Goal: Use online tool/utility

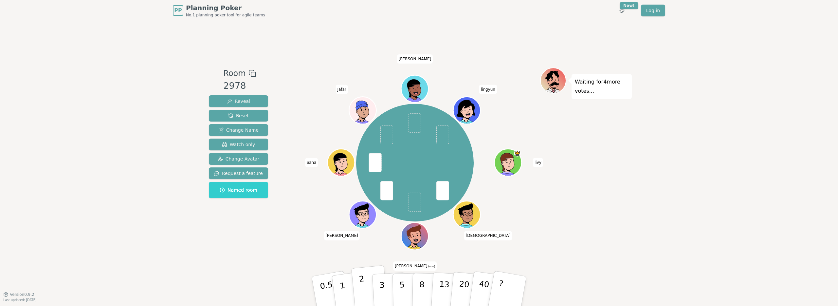
drag, startPoint x: 359, startPoint y: 288, endPoint x: 356, endPoint y: 289, distance: 3.6
click at [359, 288] on button "2" at bounding box center [369, 291] width 37 height 52
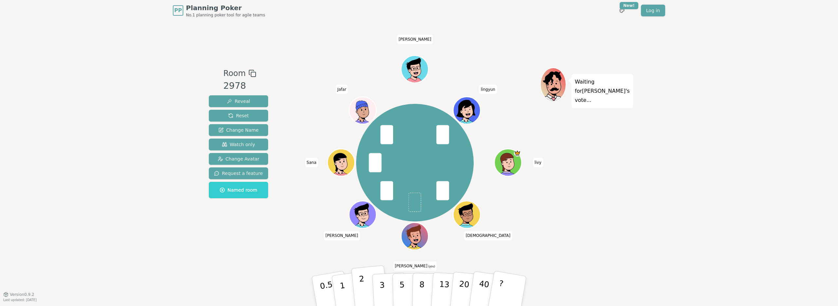
click at [362, 281] on p "2" at bounding box center [363, 292] width 9 height 36
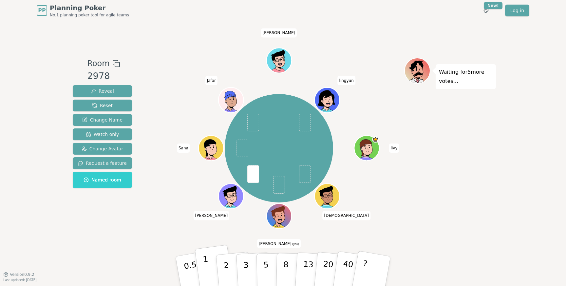
click at [203, 261] on p "1" at bounding box center [207, 272] width 10 height 36
click at [204, 274] on button "1" at bounding box center [214, 271] width 39 height 53
click at [245, 270] on p "3" at bounding box center [246, 272] width 7 height 36
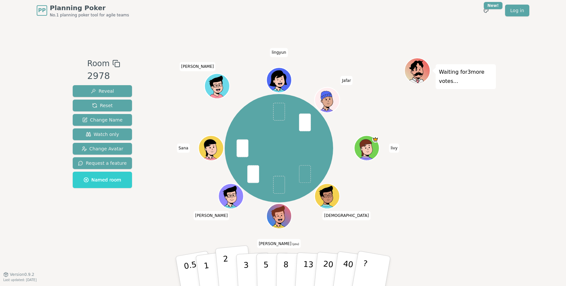
click at [235, 272] on button "2" at bounding box center [233, 271] width 37 height 52
click at [242, 269] on button "3" at bounding box center [254, 271] width 36 height 51
click at [244, 262] on p "3" at bounding box center [246, 272] width 7 height 36
click at [211, 267] on button "1" at bounding box center [214, 271] width 39 height 53
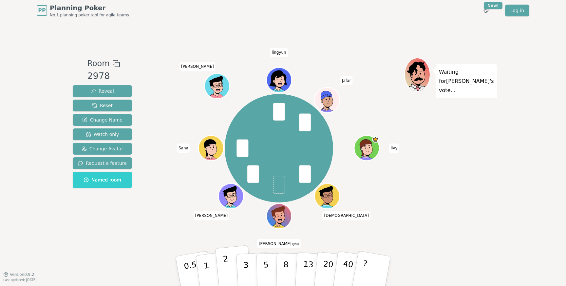
click at [227, 264] on p "2" at bounding box center [227, 272] width 9 height 36
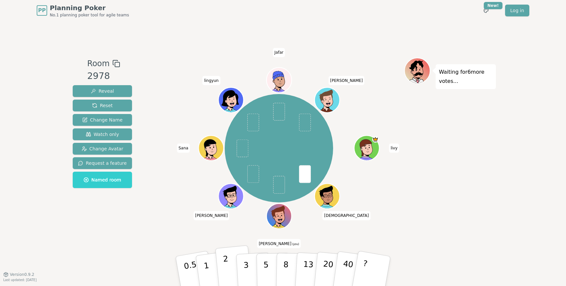
click at [226, 267] on p "2" at bounding box center [227, 272] width 9 height 36
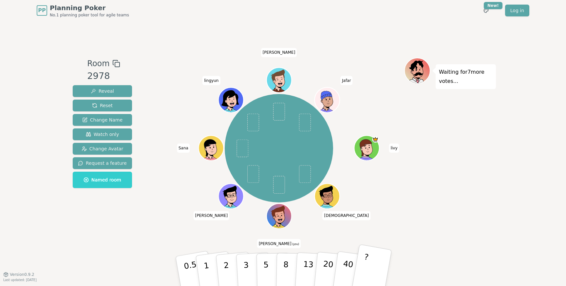
click at [377, 270] on button "?" at bounding box center [371, 271] width 41 height 54
click at [231, 270] on button "2" at bounding box center [233, 271] width 37 height 52
